Goal: Task Accomplishment & Management: Manage account settings

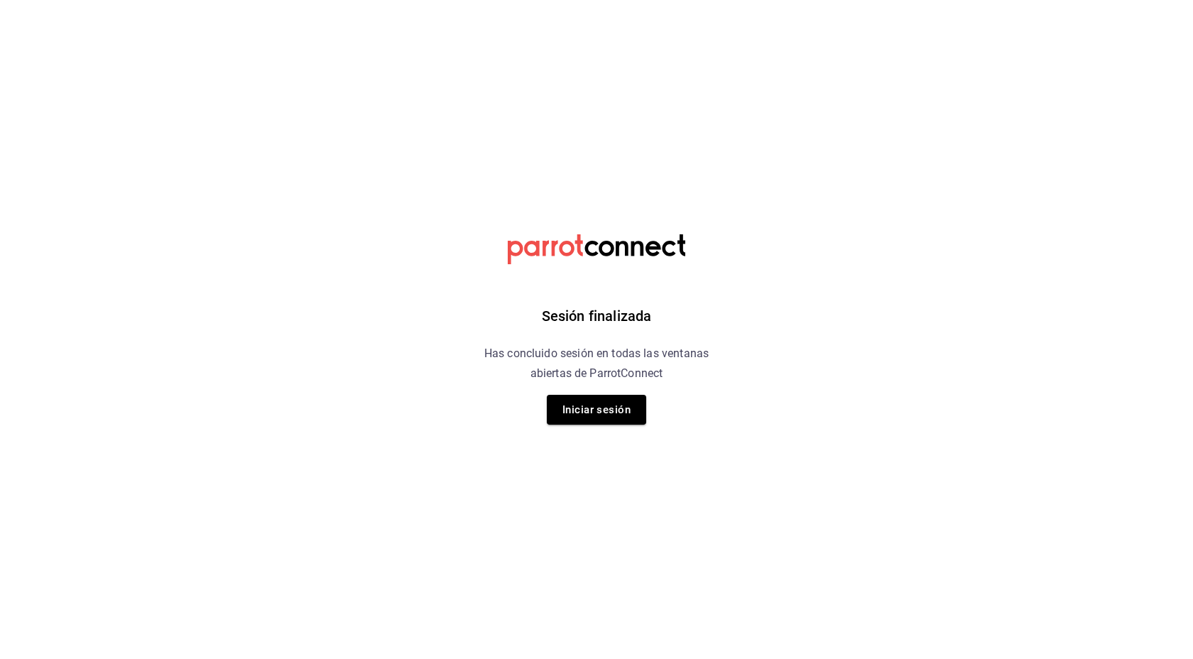
click at [608, 389] on div "Sesión finalizada Has concluido sesión en todas las ventanas abiertas de Parrot…" at bounding box center [597, 329] width 359 height 659
click at [570, 411] on button "Iniciar sesión" at bounding box center [596, 410] width 99 height 30
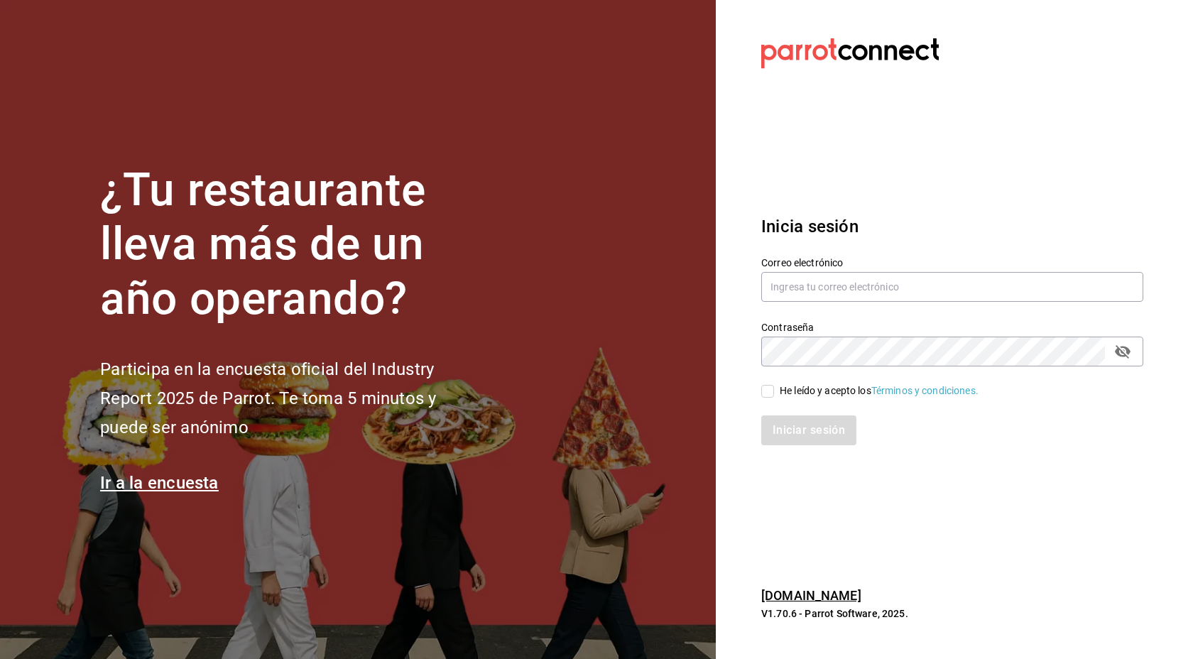
click at [847, 260] on label "Correo electrónico" at bounding box center [953, 262] width 382 height 10
click at [835, 288] on input "text" at bounding box center [953, 287] width 382 height 30
type input "alecsq@gmail.com"
click at [769, 390] on input "He leído y acepto los Términos y condiciones." at bounding box center [768, 391] width 13 height 13
checkbox input "true"
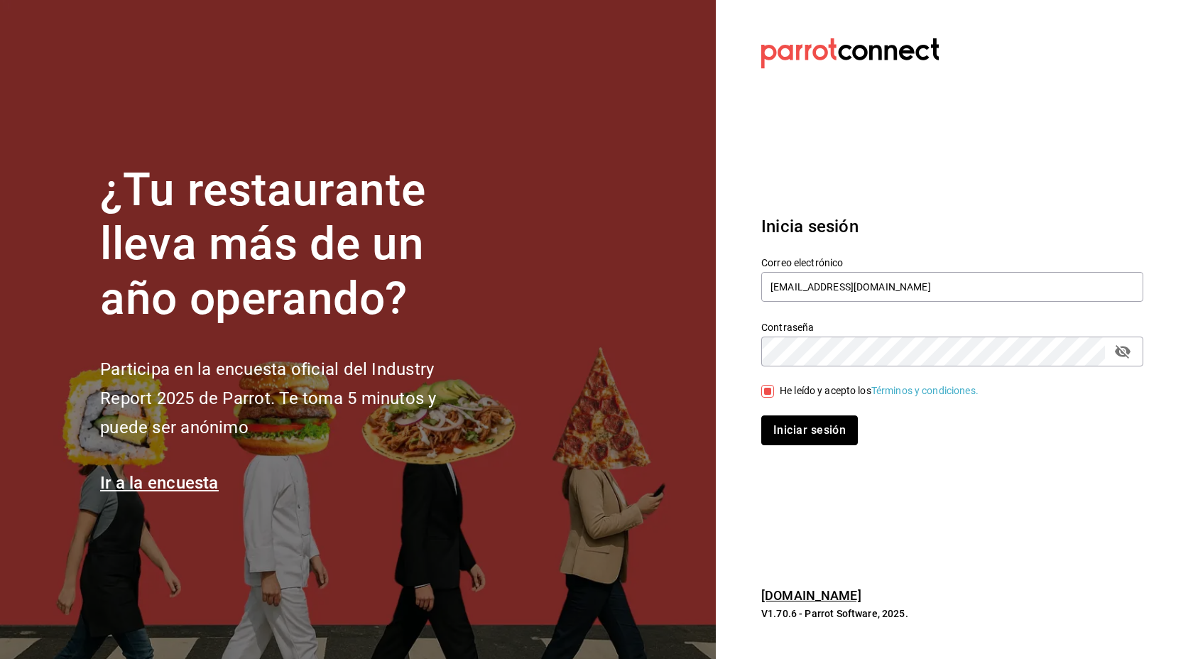
click at [796, 431] on button "Iniciar sesión" at bounding box center [810, 431] width 97 height 30
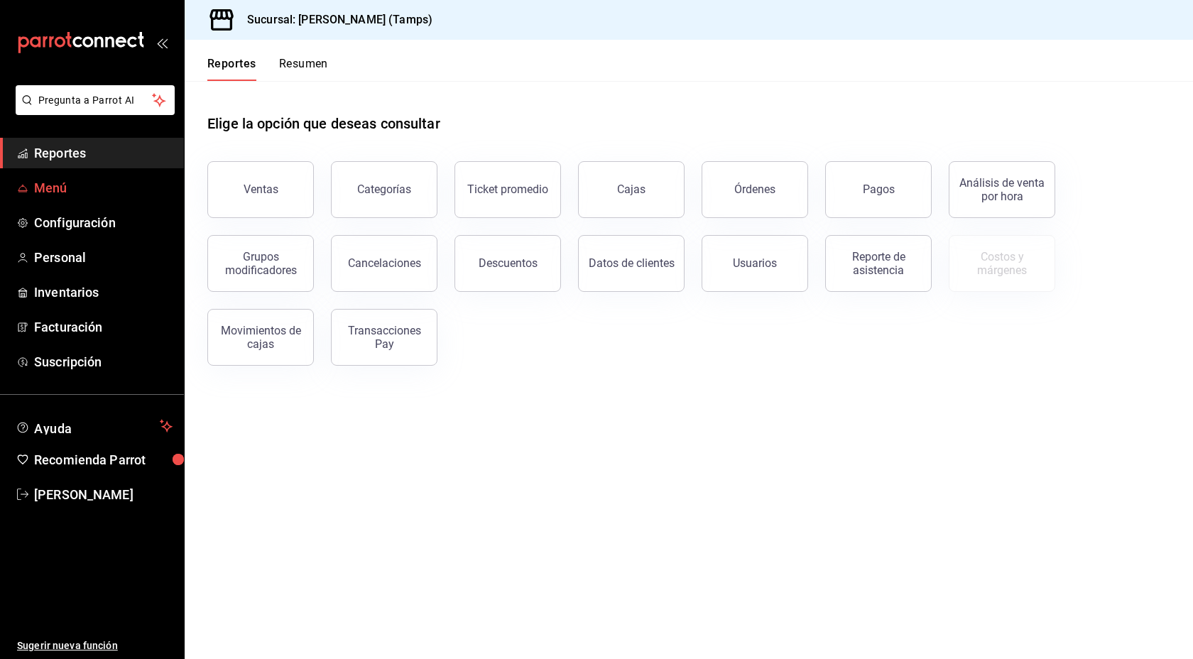
click at [63, 190] on span "Menú" at bounding box center [103, 187] width 139 height 19
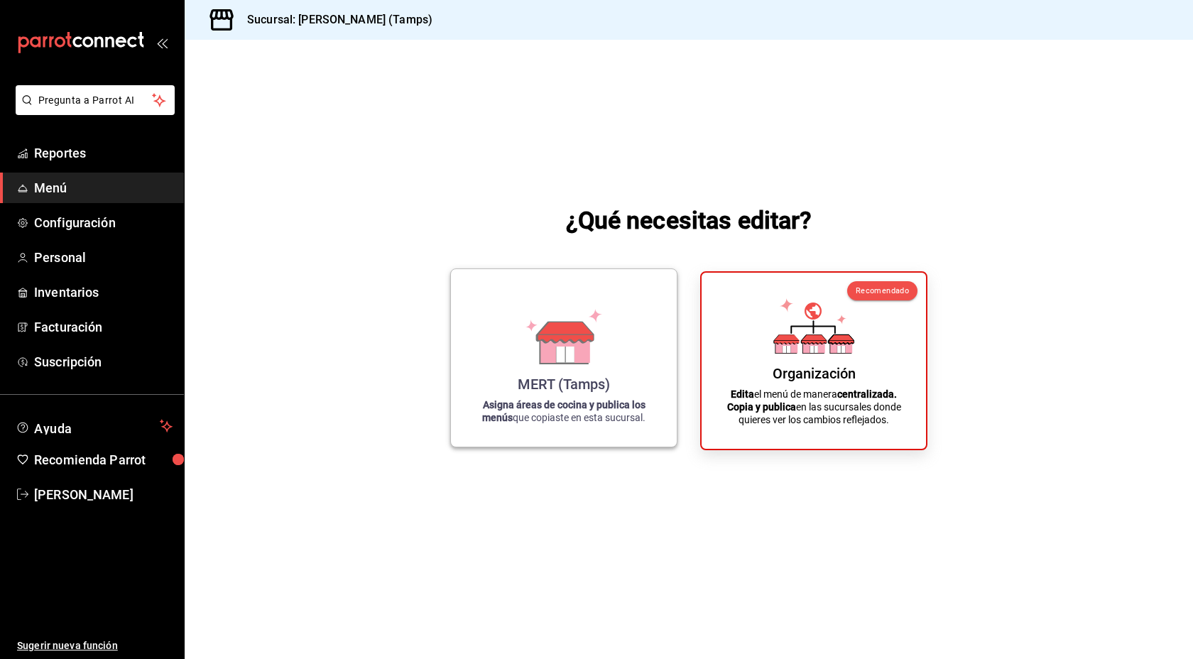
click at [648, 364] on div "MERT (Tamps) Asigna áreas de cocina y publica los menús que copiaste en esta su…" at bounding box center [564, 358] width 192 height 155
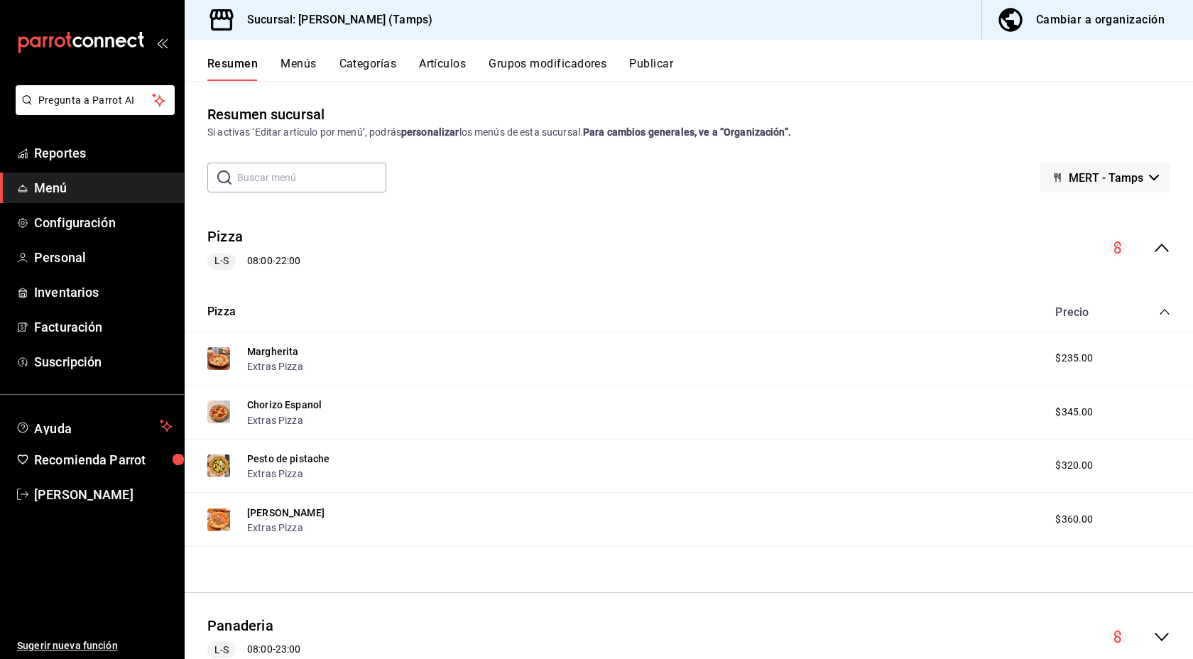
click at [296, 63] on button "Menús" at bounding box center [299, 69] width 36 height 24
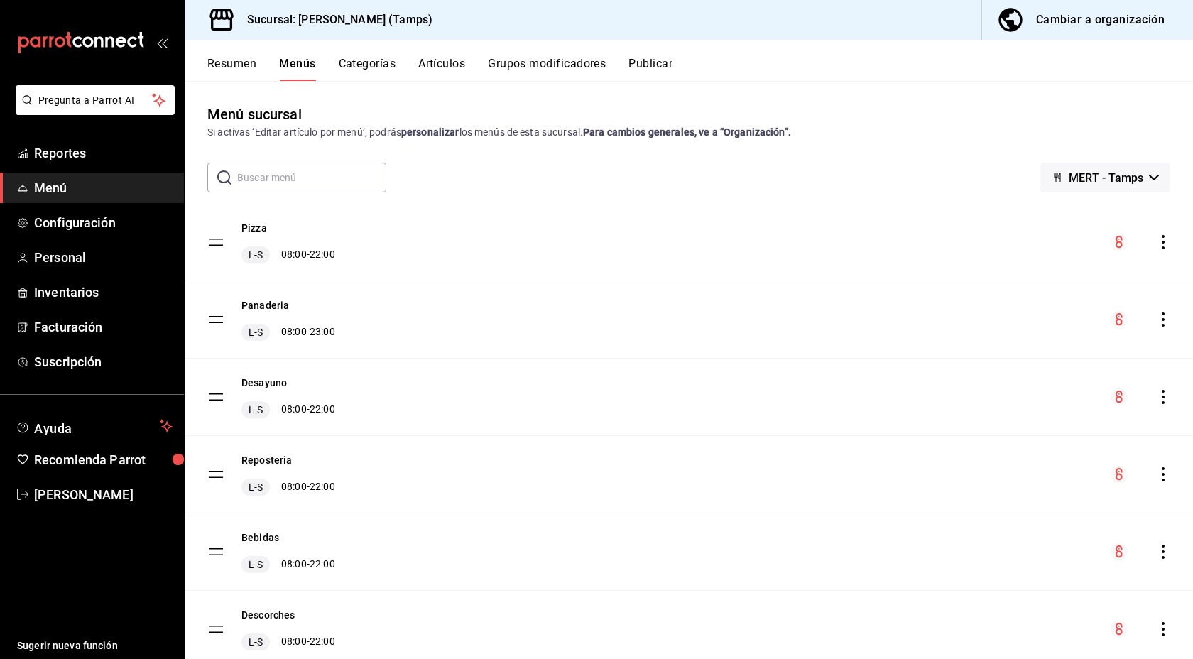
click at [1164, 251] on div "Pizza L-S 08:00 - 22:00" at bounding box center [689, 242] width 1009 height 77
click at [1162, 243] on icon "actions" at bounding box center [1164, 242] width 14 height 14
click at [1049, 203] on div at bounding box center [596, 329] width 1193 height 659
click at [256, 228] on button "Pizza" at bounding box center [255, 228] width 26 height 14
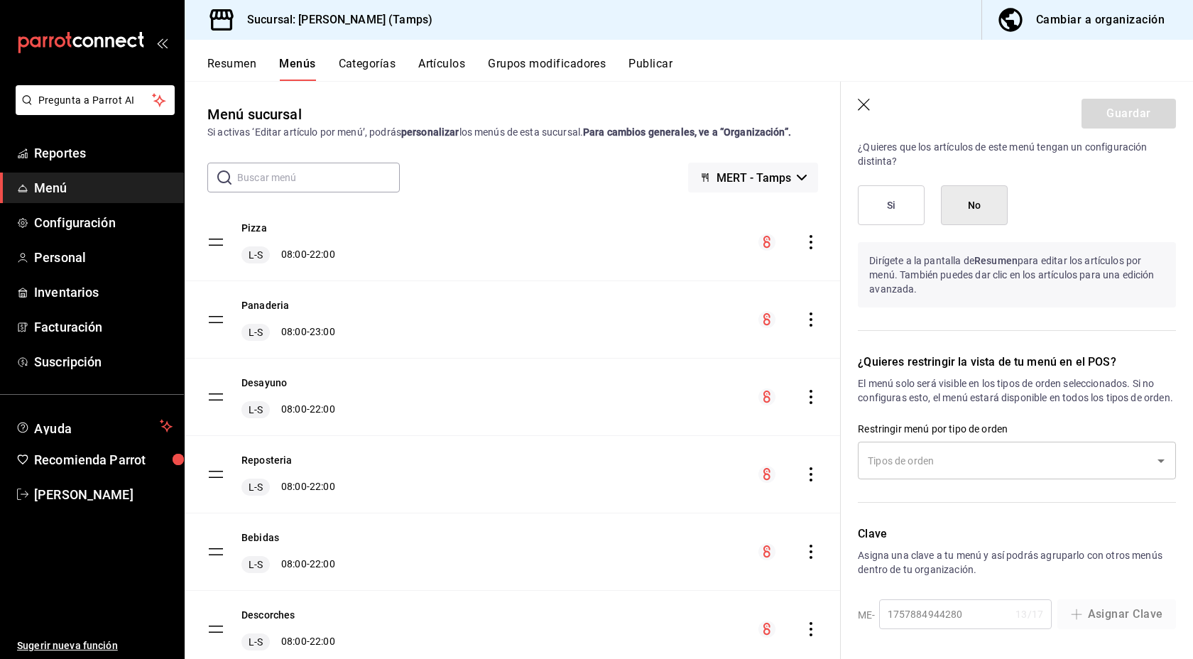
scroll to position [870, 0]
click at [1165, 464] on icon "Open" at bounding box center [1161, 461] width 17 height 17
click at [1093, 397] on p "El menú solo será visible en los tipos de orden seleccionados. Si no configuras…" at bounding box center [1017, 391] width 318 height 28
click at [399, 62] on div "Resumen Menús Categorías Artículos Grupos modificadores Publicar" at bounding box center [700, 69] width 986 height 24
click at [382, 66] on button "Categorías" at bounding box center [368, 69] width 58 height 24
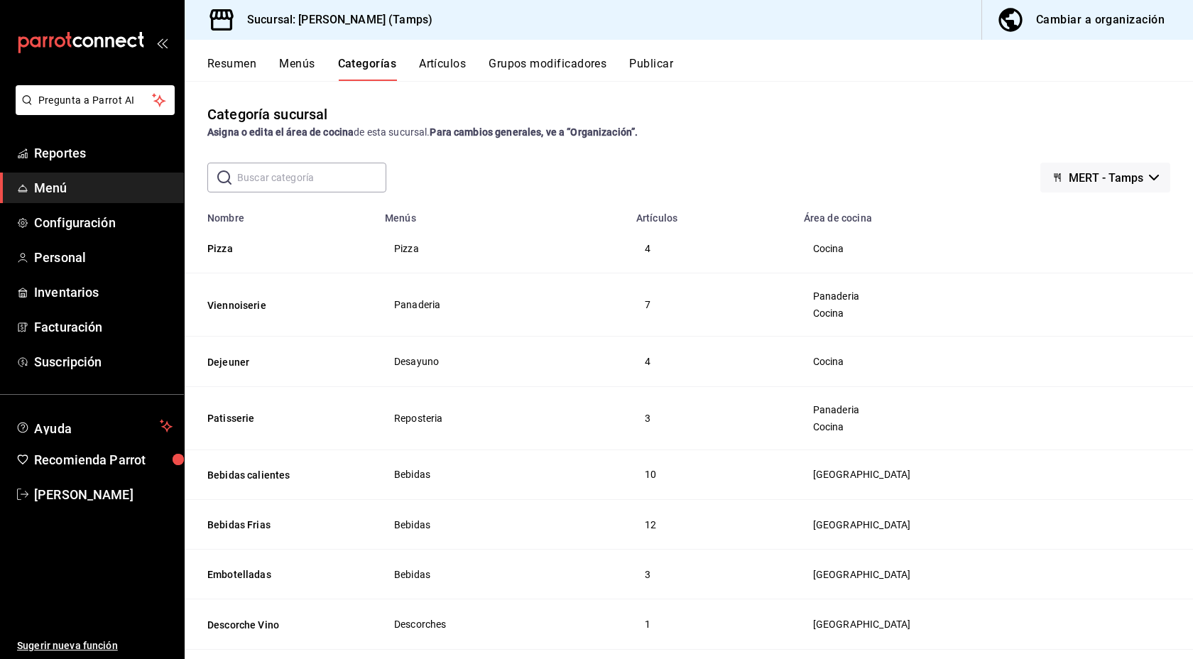
click at [252, 183] on input "text" at bounding box center [311, 177] width 149 height 28
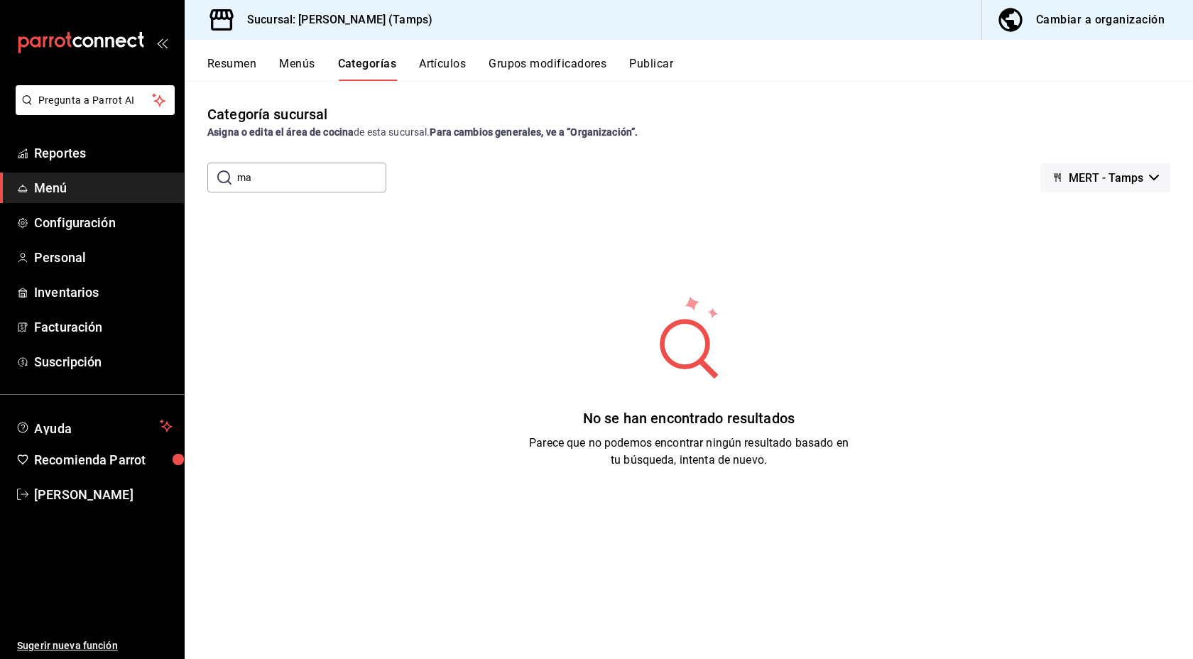
type input "m"
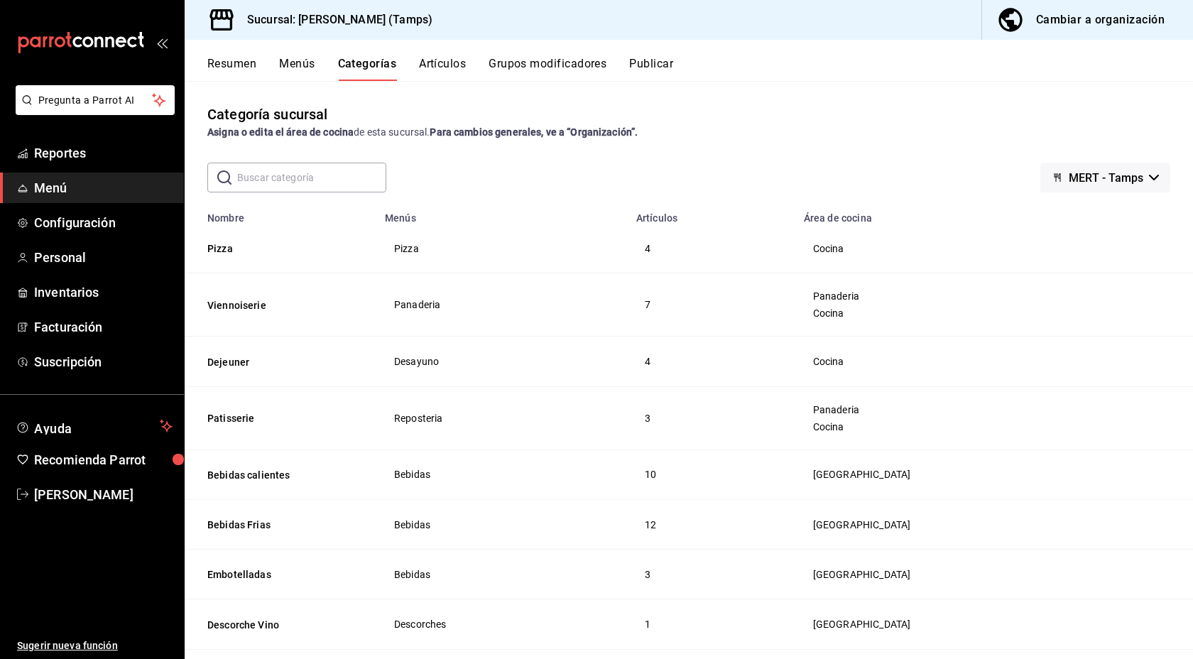
click at [242, 315] on th "Viennoiserie" at bounding box center [281, 305] width 192 height 63
click at [242, 300] on button "Viennoiserie" at bounding box center [278, 305] width 142 height 14
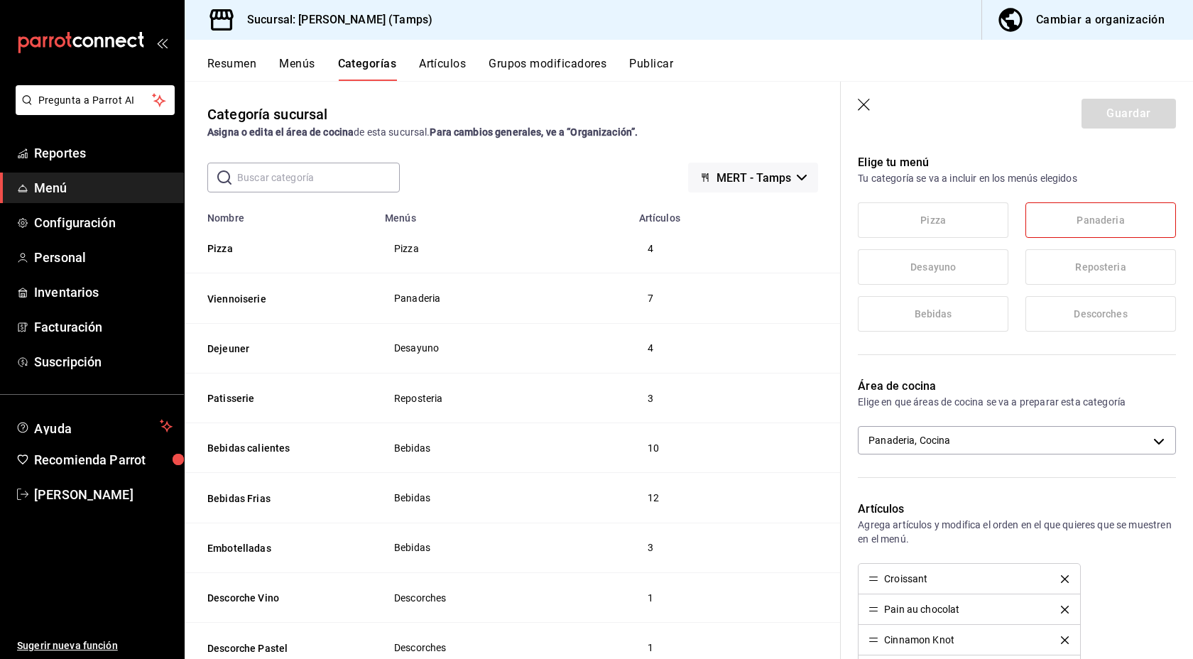
scroll to position [166, 0]
click at [954, 440] on body "Pregunta a Parrot AI Reportes Menú Configuración Personal Inventarios Facturaci…" at bounding box center [596, 329] width 1193 height 659
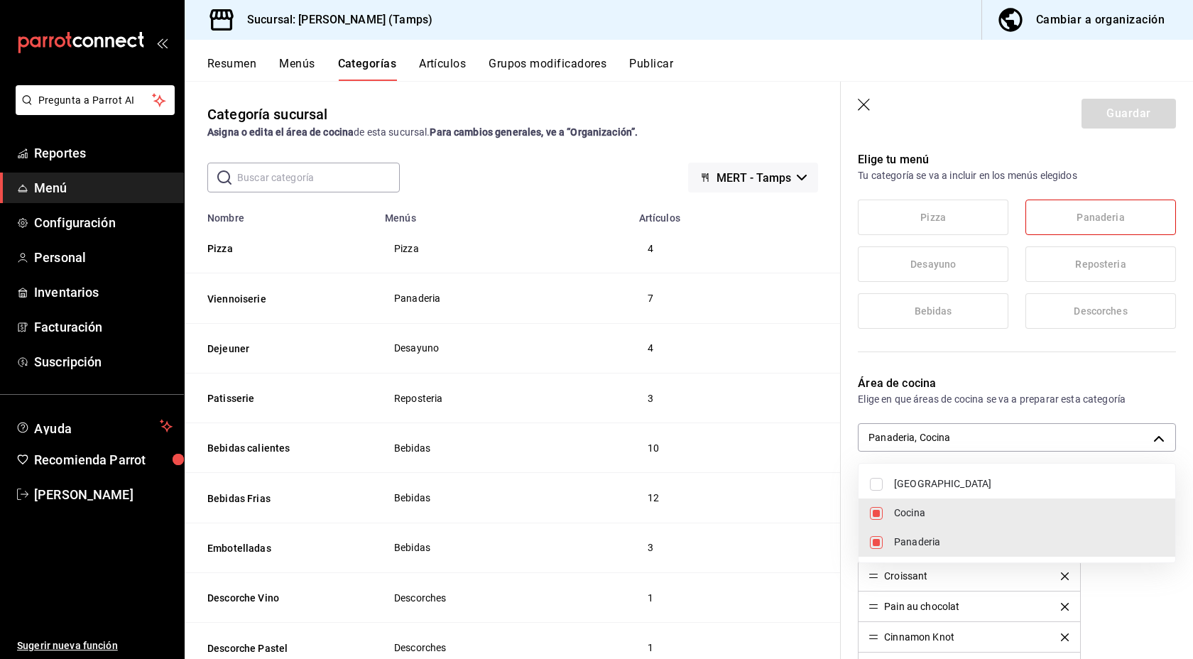
click at [799, 436] on div at bounding box center [596, 329] width 1193 height 659
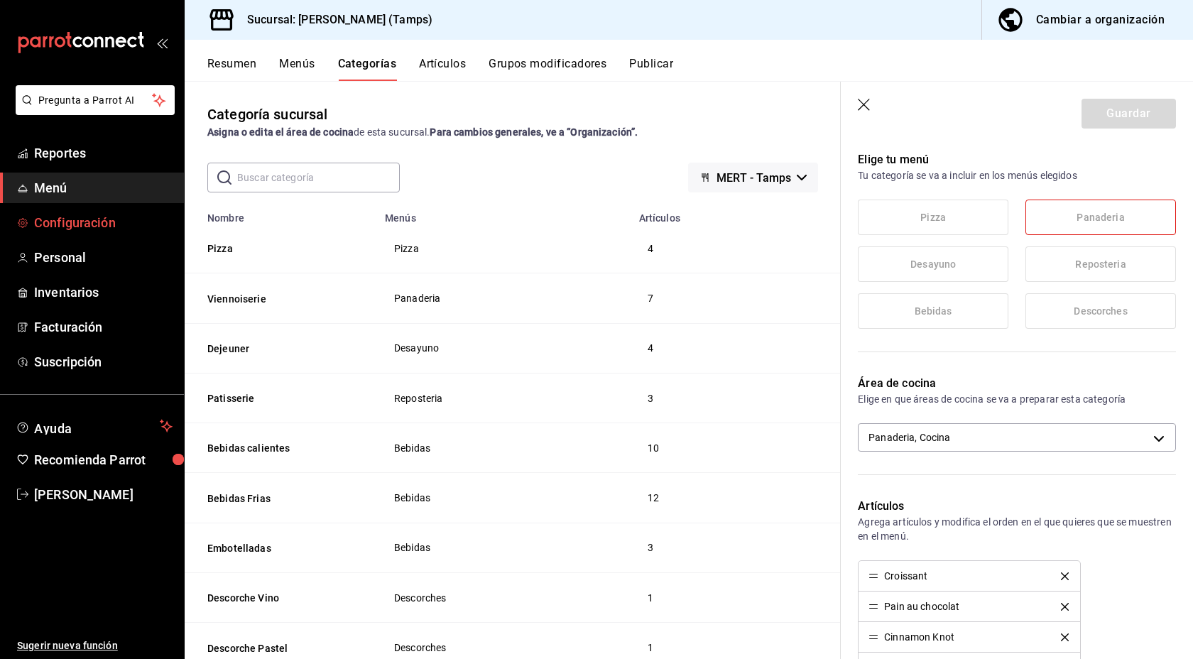
click at [80, 227] on span "Configuración" at bounding box center [103, 222] width 139 height 19
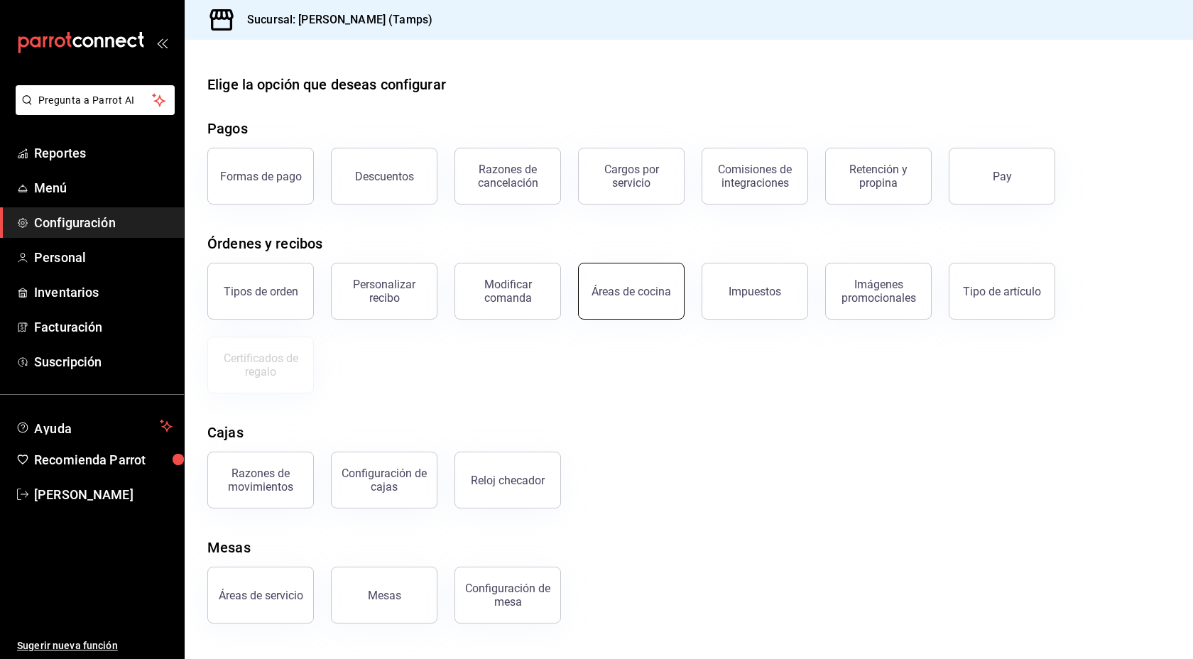
click at [637, 292] on div "Áreas de cocina" at bounding box center [632, 291] width 80 height 13
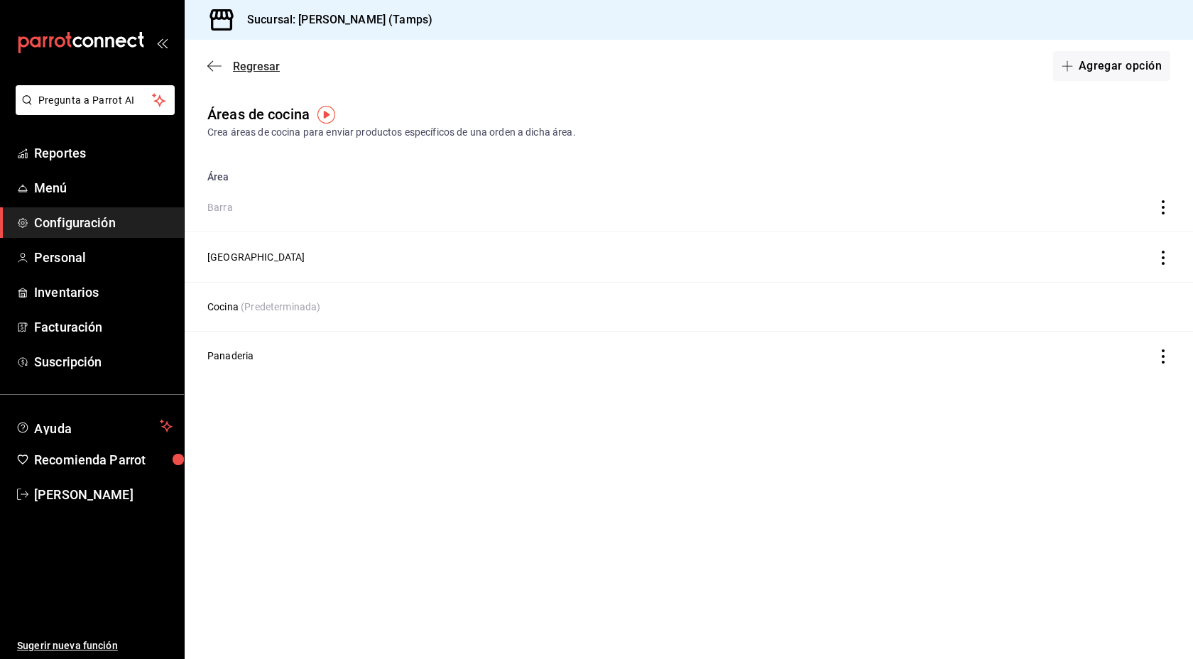
click at [224, 67] on span "Regresar" at bounding box center [243, 66] width 72 height 13
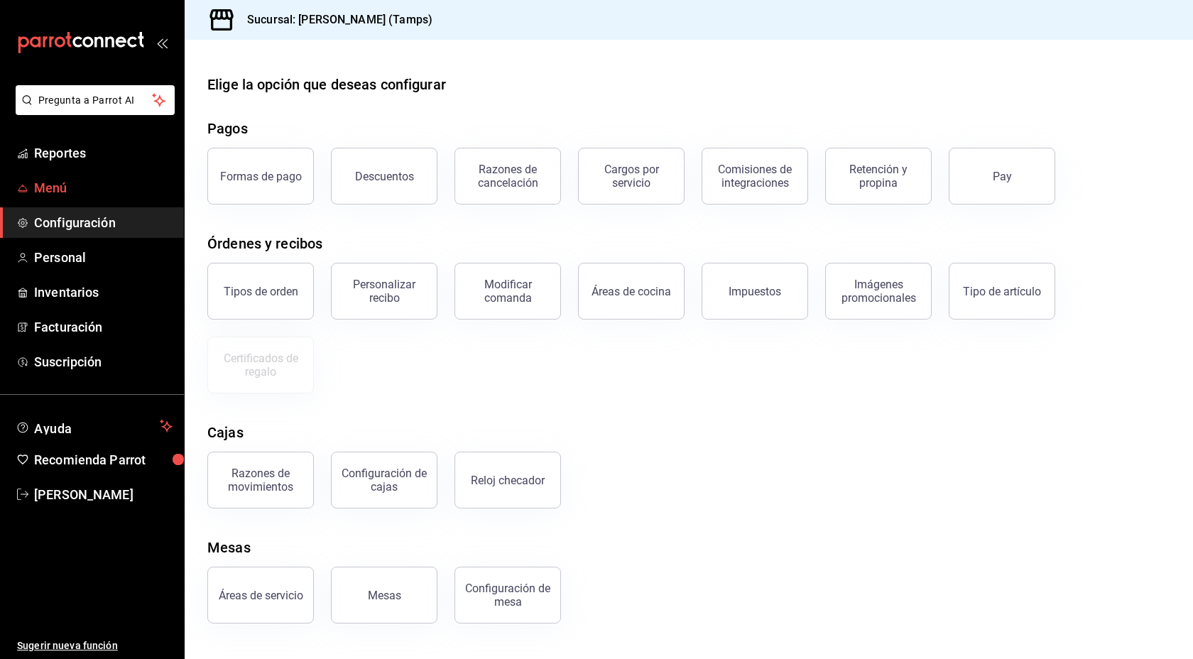
click at [68, 183] on span "Menú" at bounding box center [103, 187] width 139 height 19
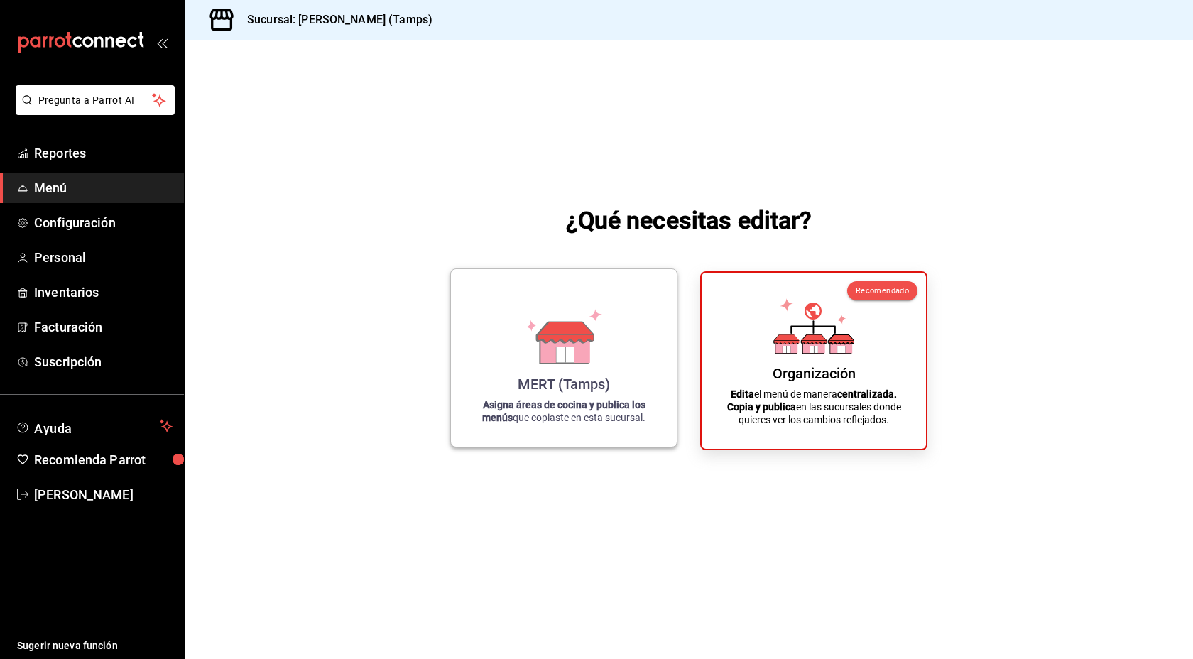
click at [524, 341] on icon at bounding box center [564, 336] width 81 height 55
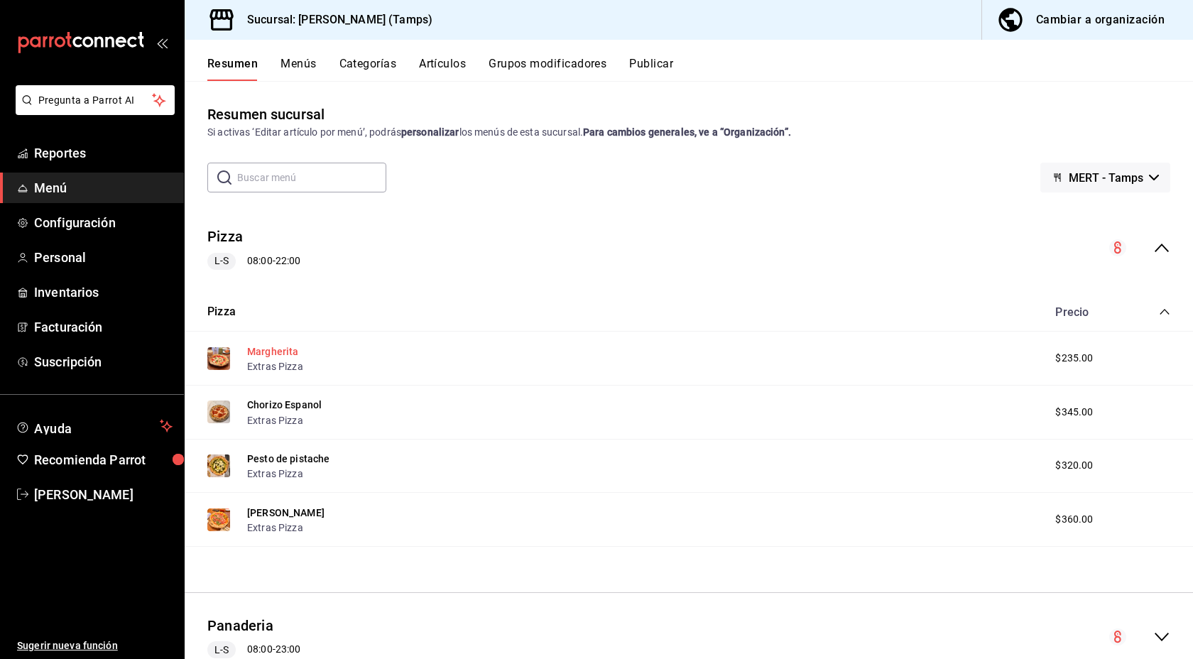
click at [261, 352] on button "Margherita" at bounding box center [273, 352] width 52 height 14
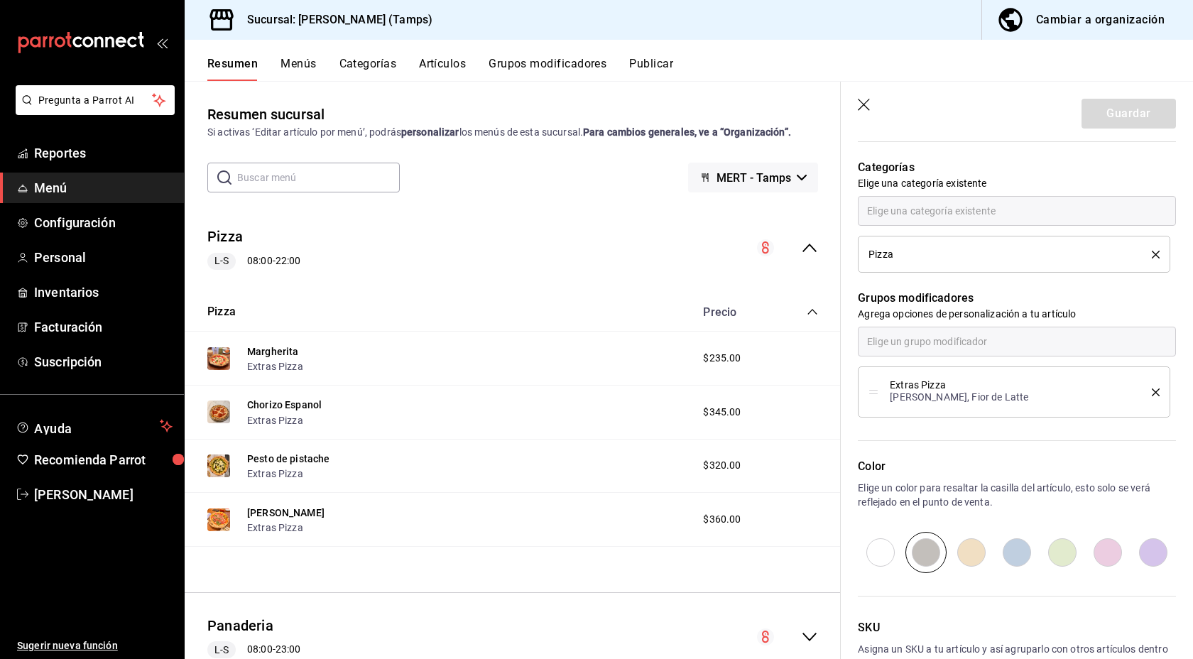
scroll to position [673, 0]
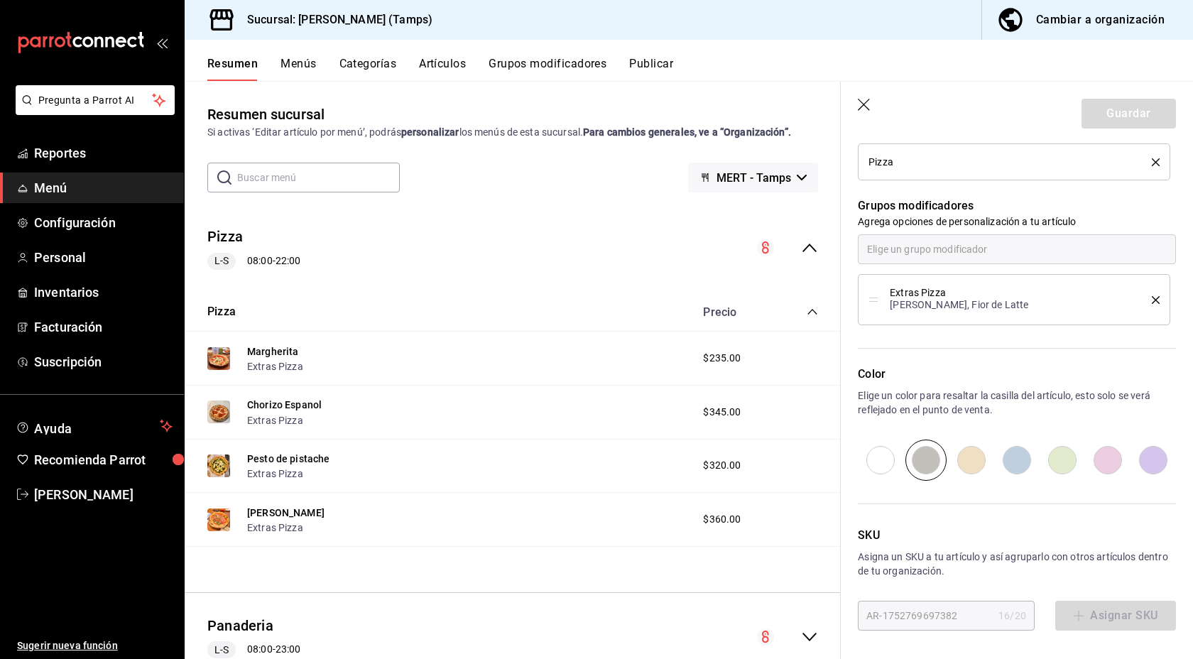
click at [374, 55] on div "Resumen Menús Categorías Artículos Grupos modificadores Publicar" at bounding box center [689, 60] width 1009 height 41
click at [374, 59] on button "Categorías" at bounding box center [369, 69] width 58 height 24
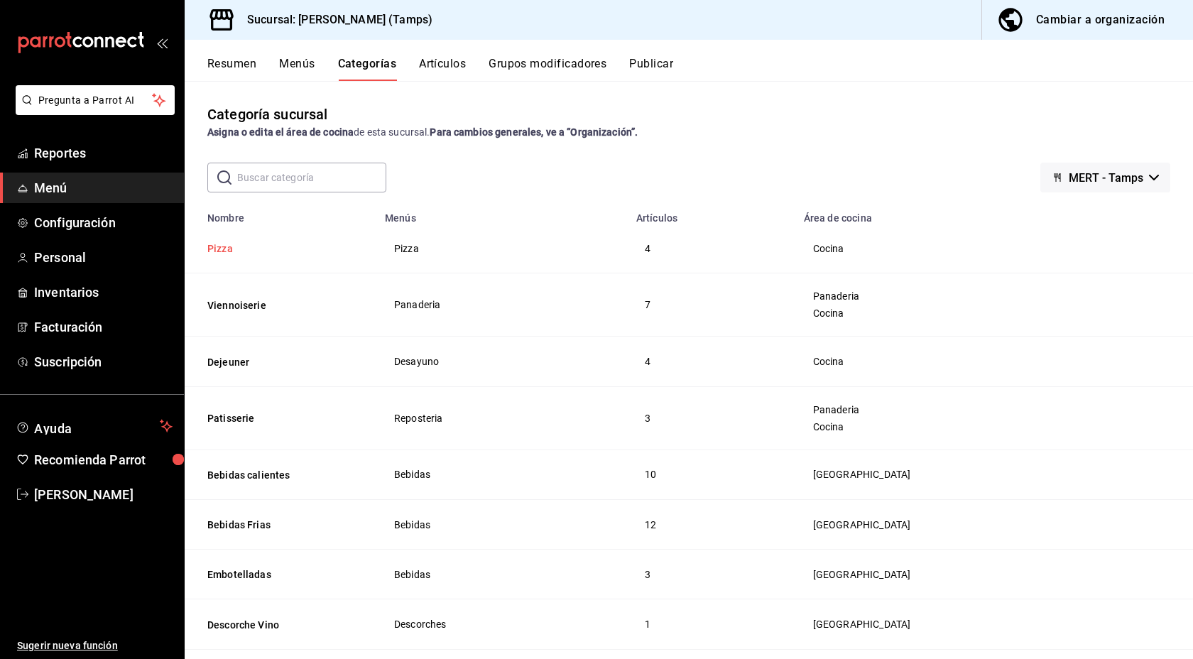
click at [227, 251] on button "Pizza" at bounding box center [278, 249] width 142 height 14
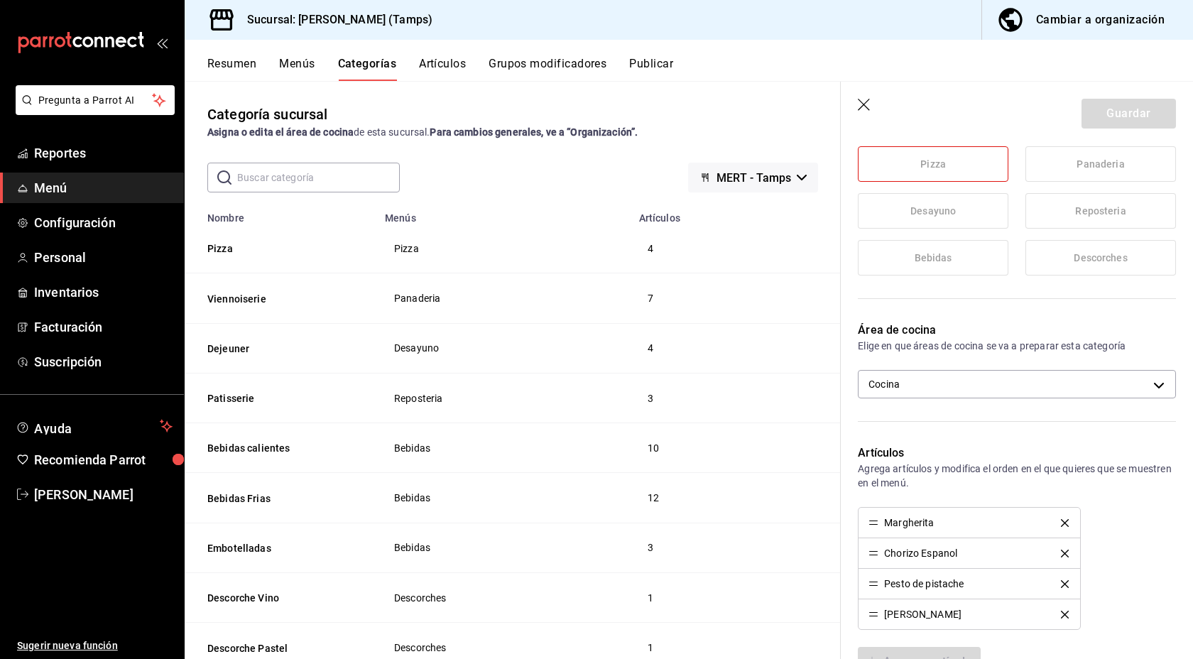
scroll to position [226, 0]
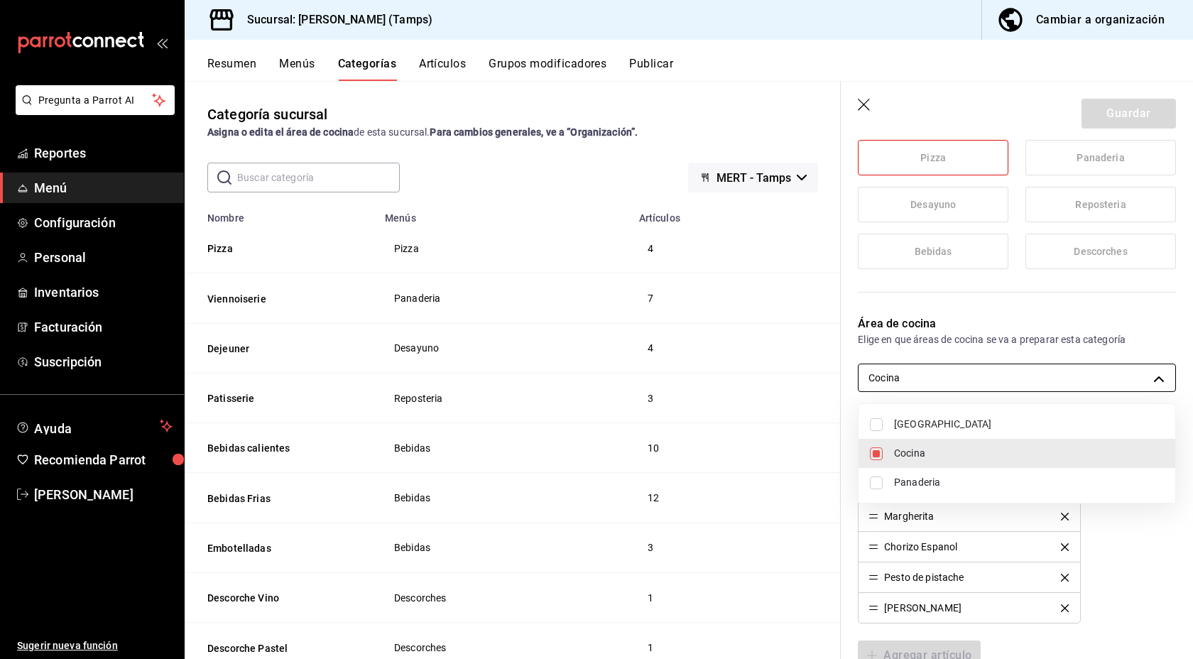
click at [1007, 379] on body "Pregunta a Parrot AI Reportes Menú Configuración Personal Inventarios Facturaci…" at bounding box center [596, 329] width 1193 height 659
click at [785, 388] on div at bounding box center [596, 329] width 1193 height 659
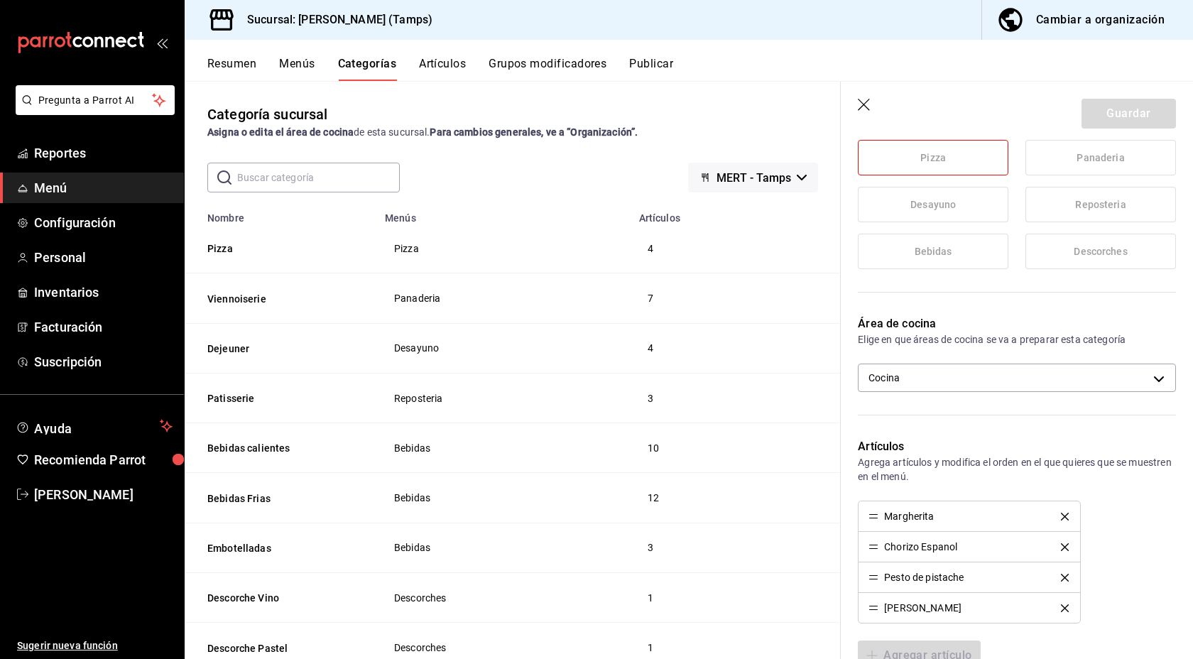
click at [450, 65] on button "Artículos" at bounding box center [442, 69] width 47 height 24
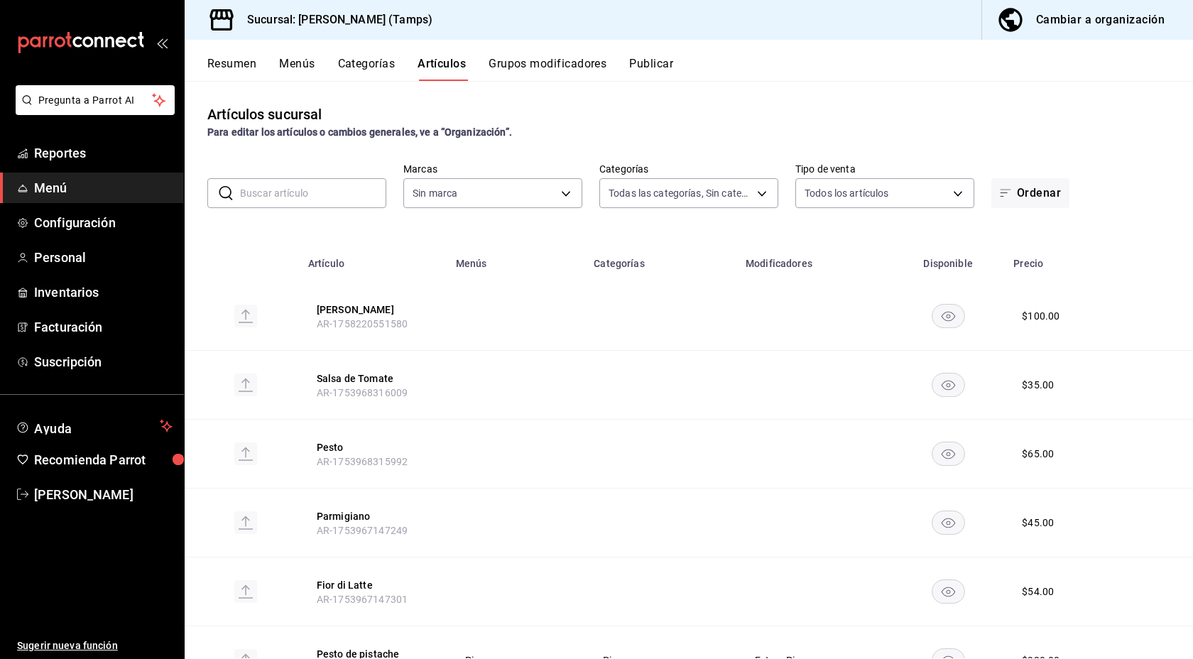
type input "3aad665d-287e-4f88-bb03-3deafd90f4fb,d5ddb0b9-e0bd-4bcd-b21d-a3dd4e41f774,10bfa…"
type input "aabb2f99-a08b-4925-a0d5-2645b0ebf612"
click at [354, 310] on button "Jamon Serrano" at bounding box center [374, 310] width 114 height 14
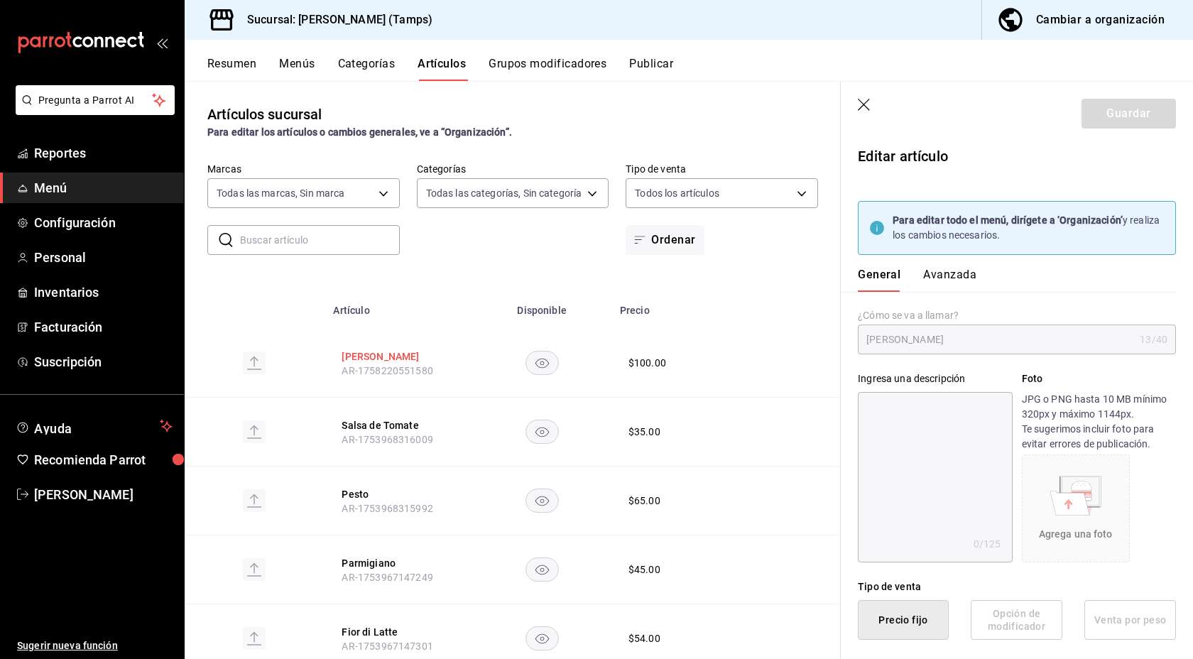
type input "$100.00"
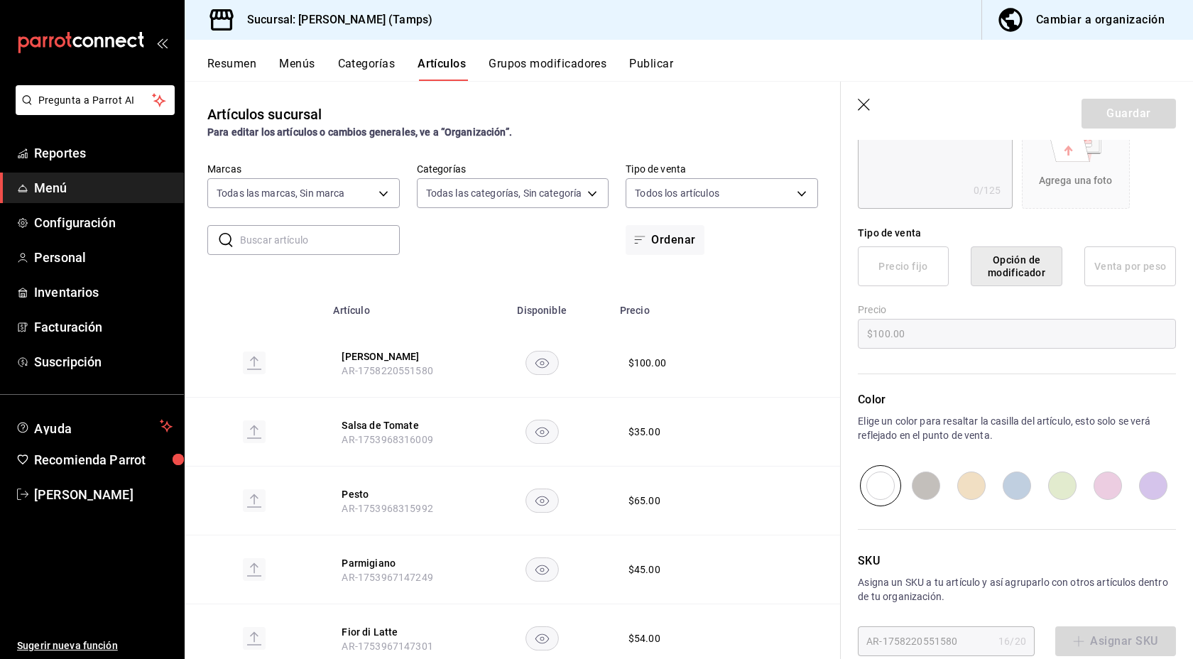
scroll to position [379, 0]
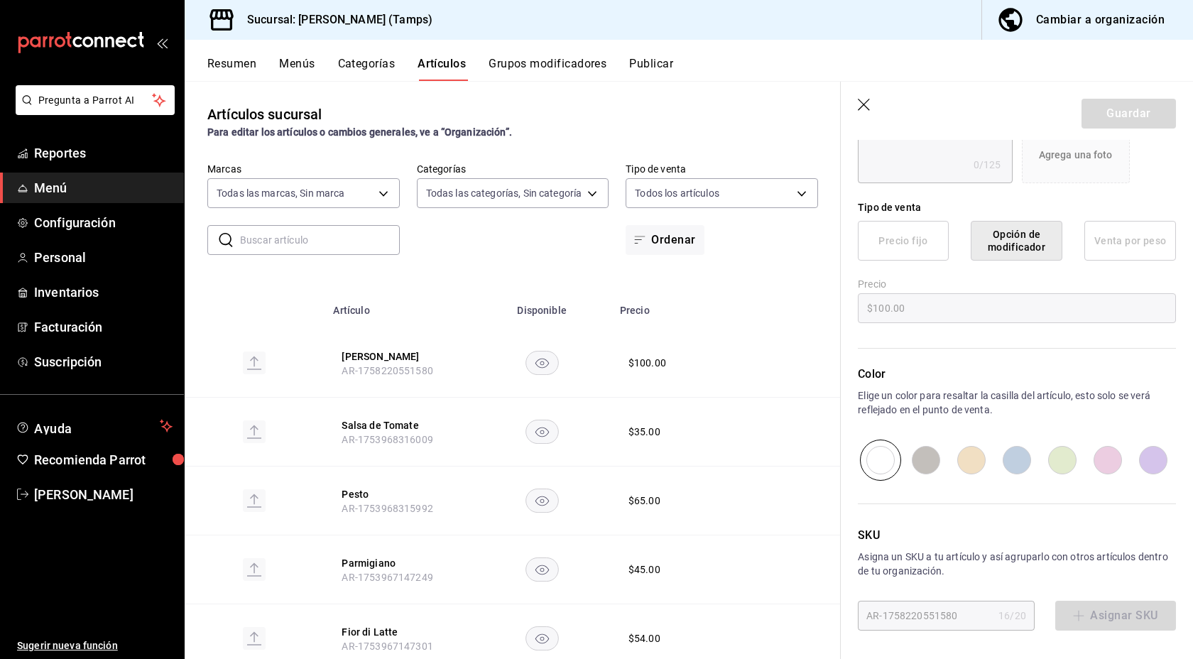
click at [1036, 26] on button "Cambiar a organización" at bounding box center [1082, 20] width 200 height 40
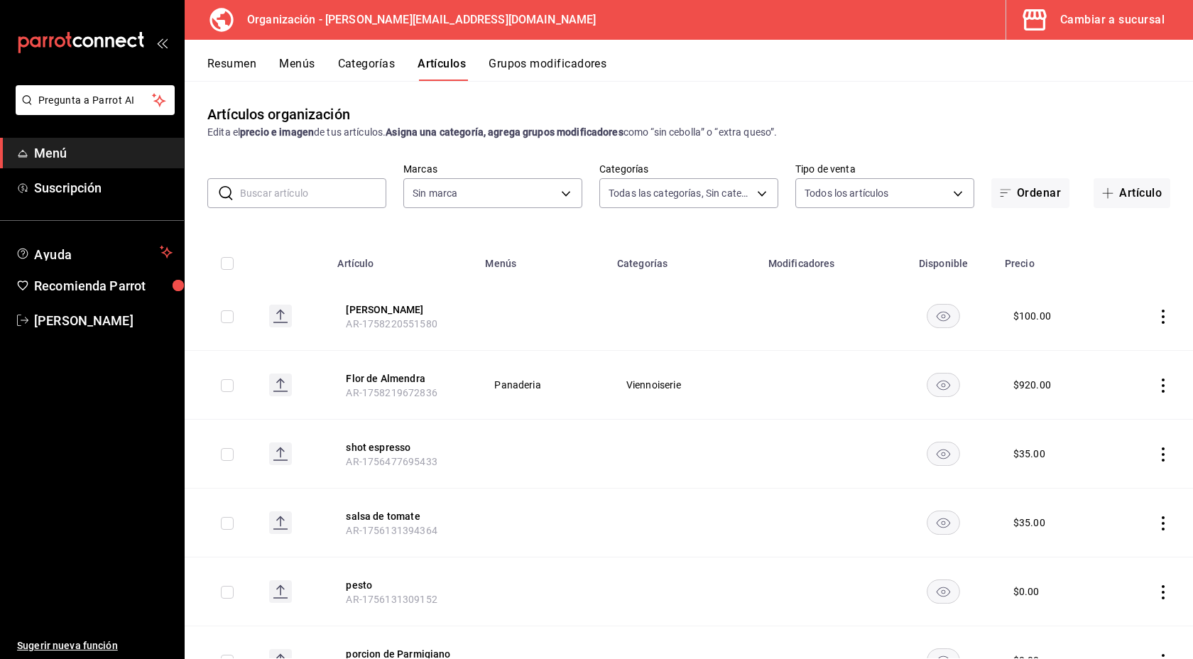
type input "88da3791-a7bf-4ea6-b5e2-0432c8f19d00,7108e435-9ee4-4cd4-a41e-380965cfd117,b2087…"
type input "2d7548d2-bd0d-4eb0-a8b7-e2fa92b56a8d"
click at [351, 65] on button "Categorías" at bounding box center [367, 69] width 58 height 24
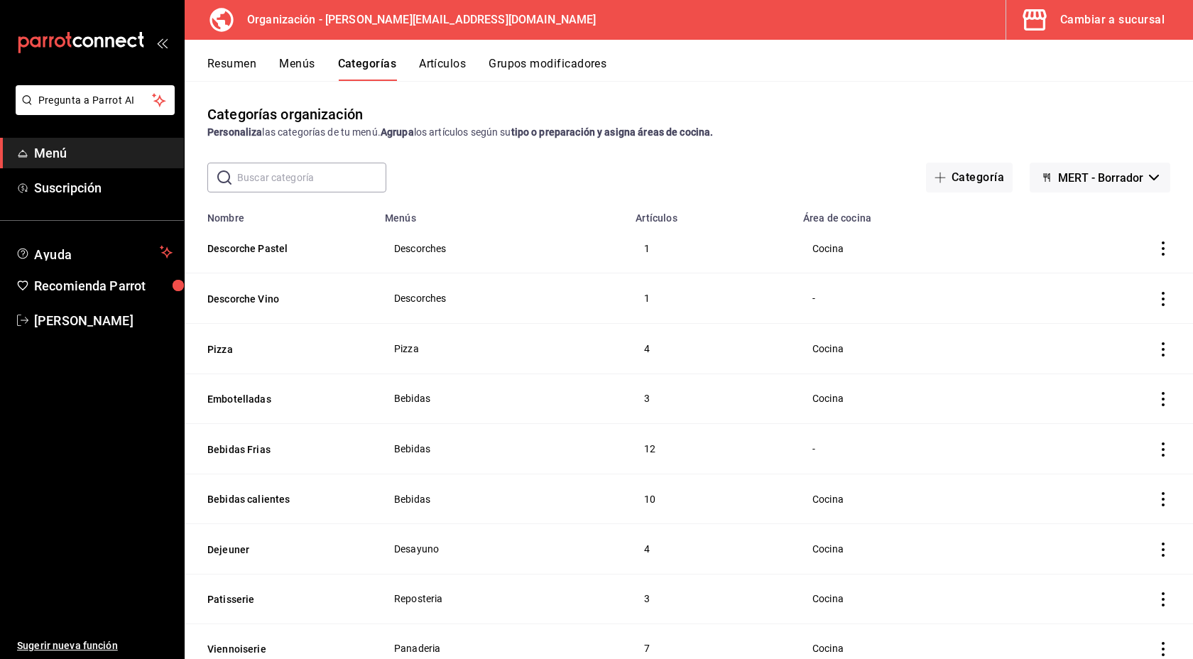
click at [832, 348] on span "Cocina" at bounding box center [917, 349] width 209 height 10
click at [214, 348] on button "Pizza" at bounding box center [278, 349] width 142 height 14
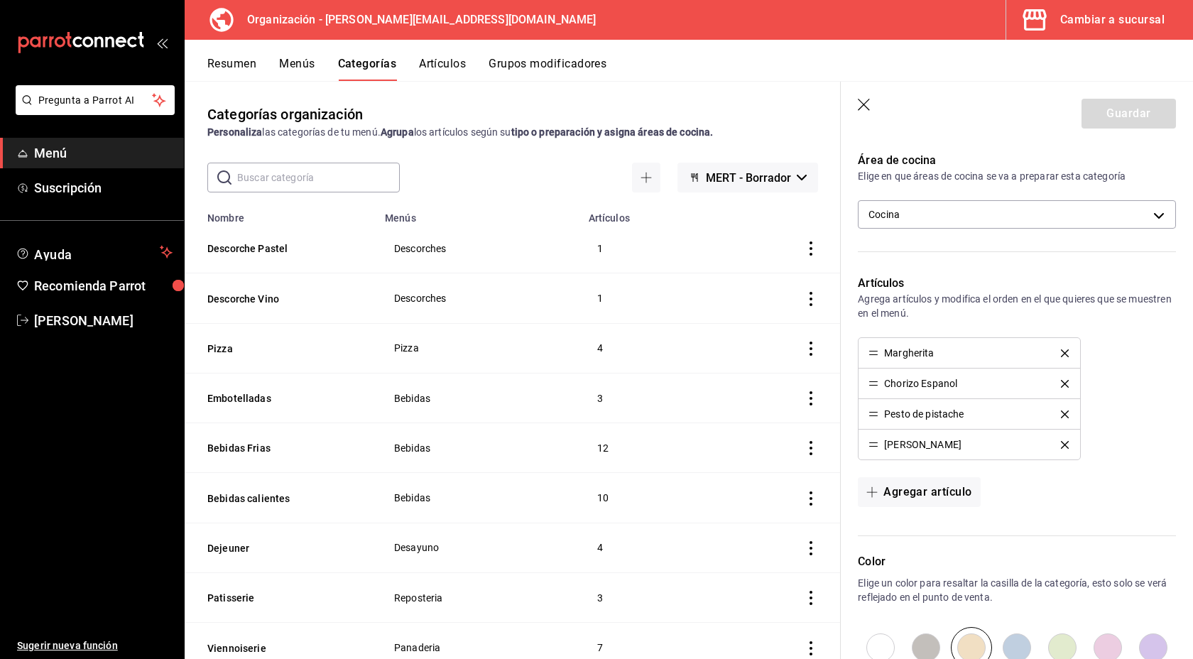
scroll to position [507, 0]
